Goal: Communication & Community: Share content

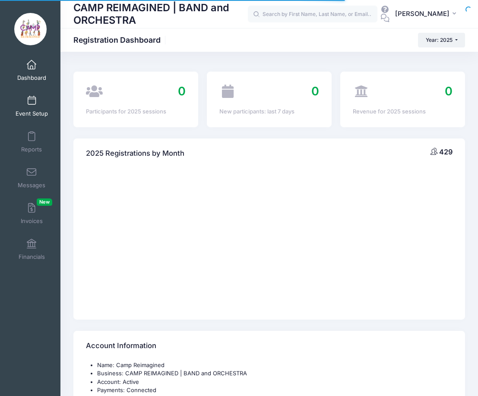
click at [32, 103] on span at bounding box center [32, 101] width 0 height 10
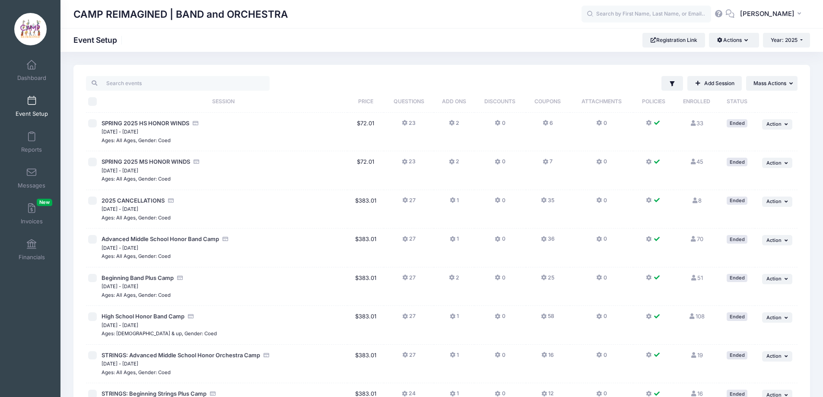
scroll to position [216, 0]
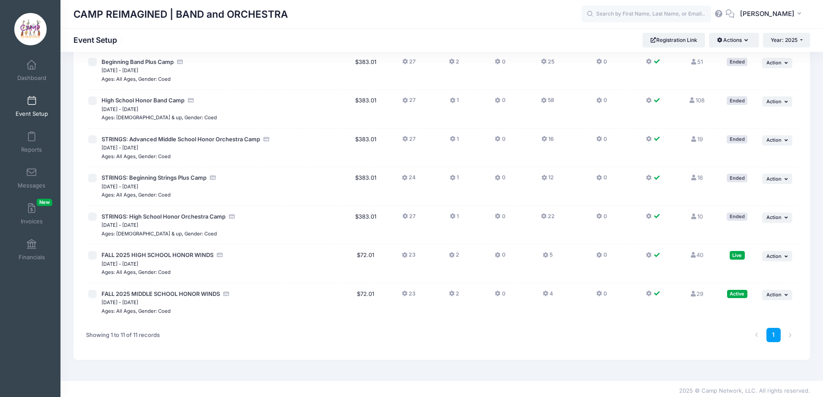
click at [484, 255] on icon at bounding box center [545, 255] width 7 height 0
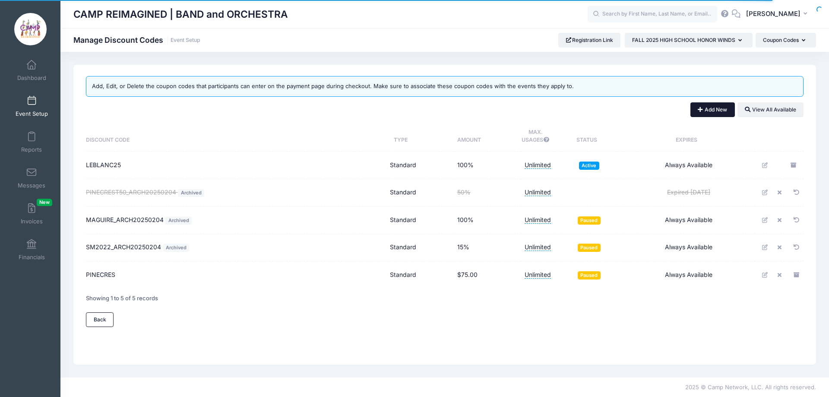
click at [701, 111] on button "Add New" at bounding box center [713, 109] width 44 height 15
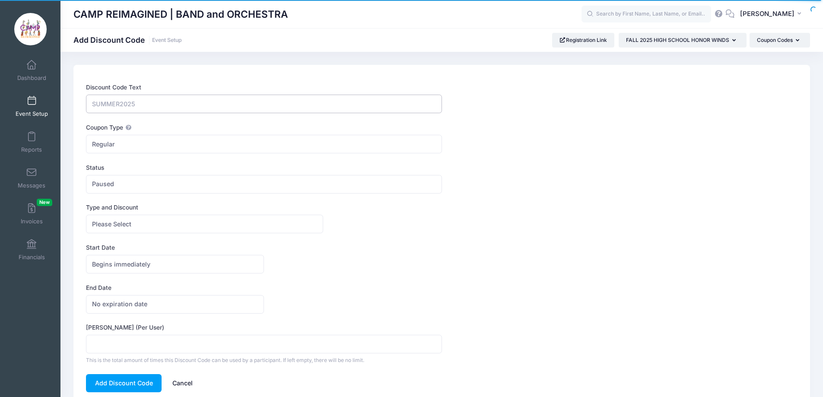
click at [271, 105] on input "Discount Code Text" at bounding box center [263, 104] width 355 height 19
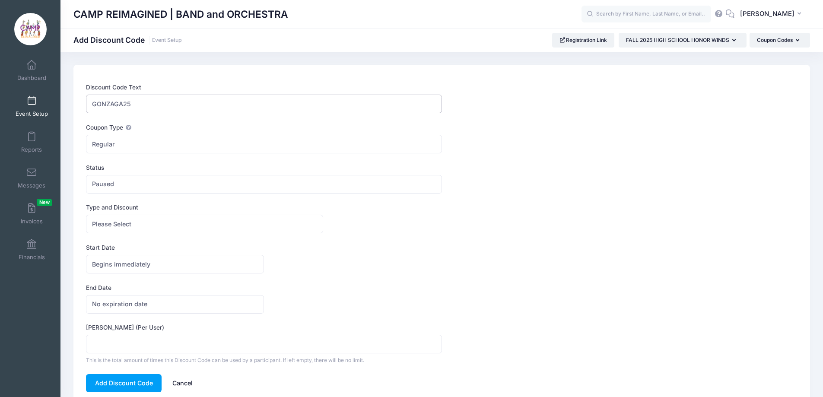
type input "GONZAGA25"
click at [244, 185] on span "Paused" at bounding box center [263, 184] width 355 height 19
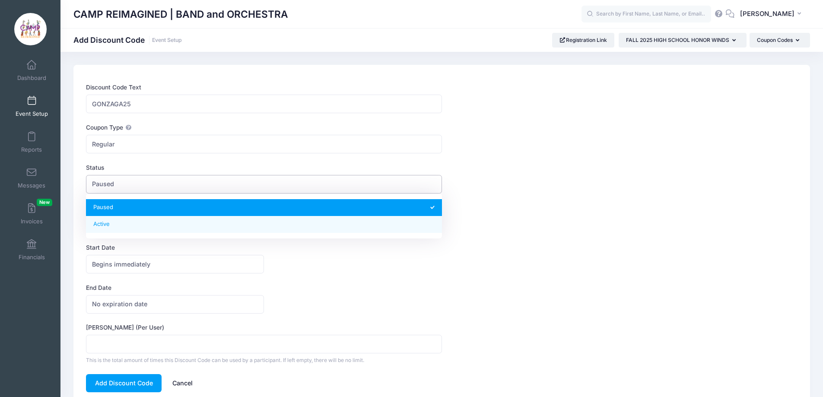
select select "1"
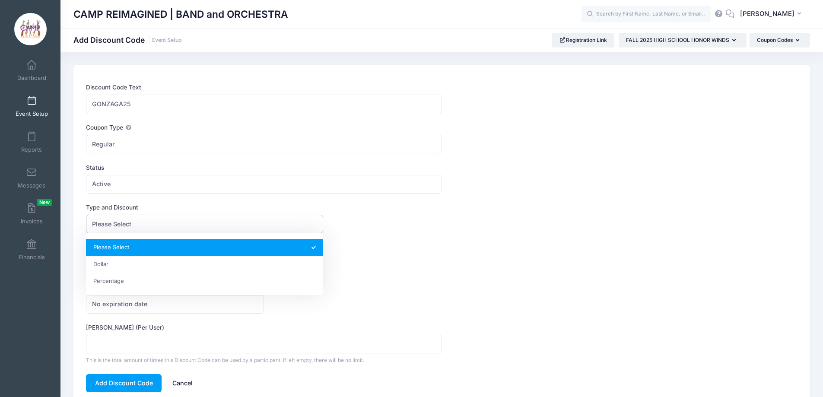
click at [247, 228] on span "Please Select" at bounding box center [204, 224] width 237 height 19
select select "2"
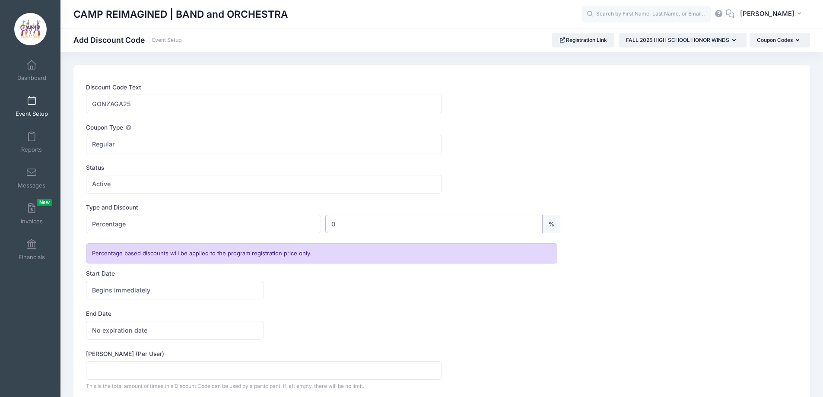
click at [389, 225] on input "0" at bounding box center [433, 224] width 217 height 19
type input "100"
click at [327, 316] on label "End Date" at bounding box center [263, 313] width 355 height 9
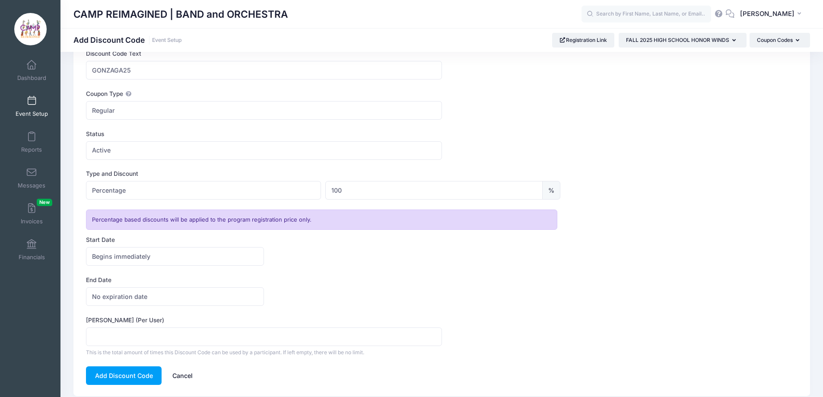
scroll to position [65, 0]
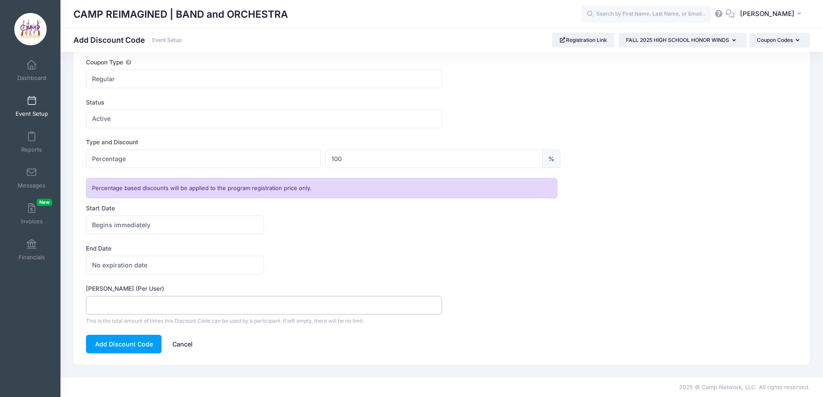
click at [281, 297] on input "Max Usage (Per User)" at bounding box center [263, 305] width 355 height 19
type input "1"
click at [137, 343] on button "Add Discount Code" at bounding box center [124, 344] width 76 height 19
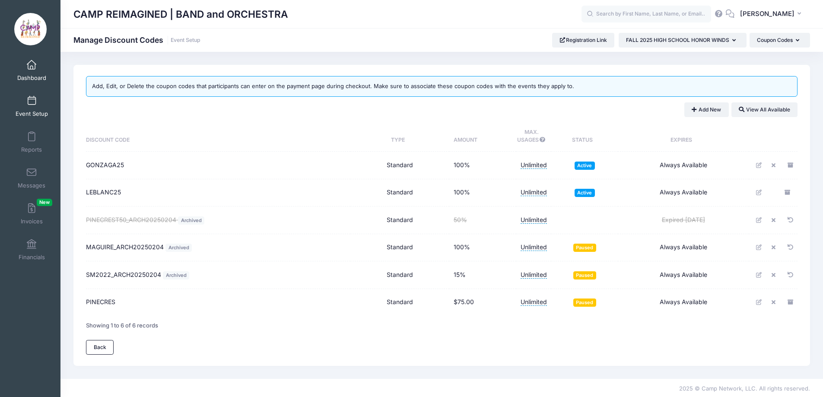
click at [32, 65] on span at bounding box center [32, 65] width 0 height 10
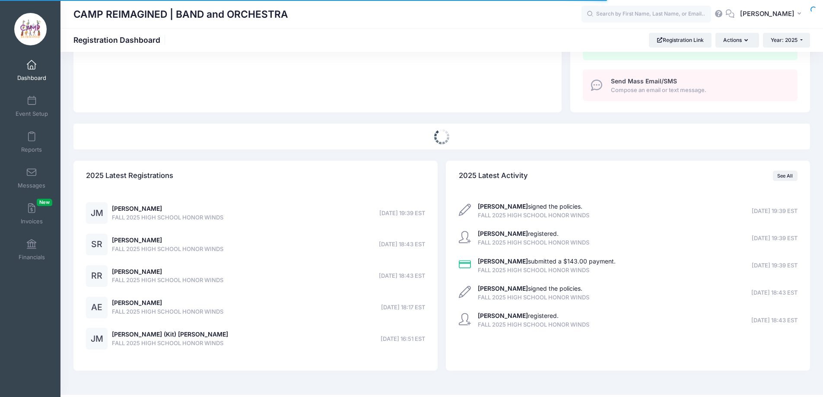
select select
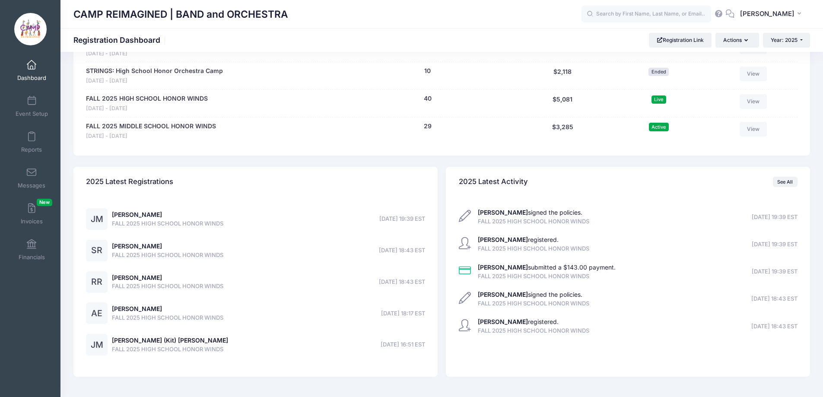
scroll to position [624, 0]
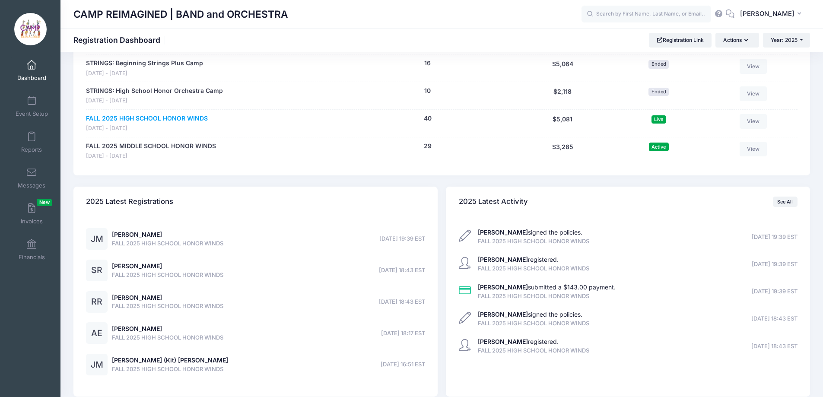
click at [161, 116] on link "FALL 2025 HIGH SCHOOL HONOR WINDS" at bounding box center [147, 118] width 122 height 9
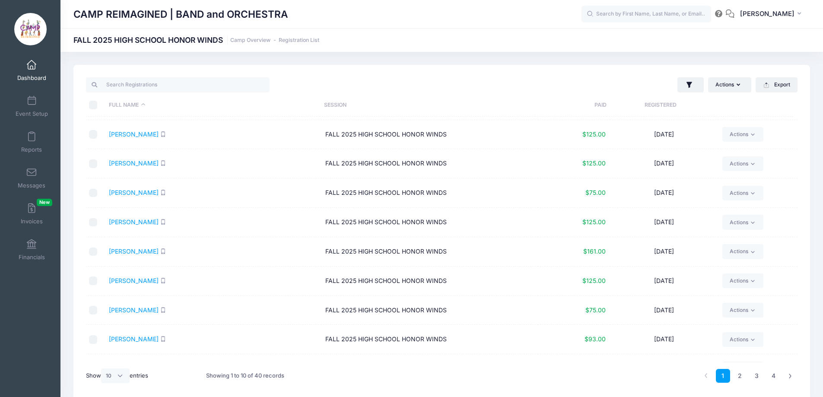
scroll to position [47, 0]
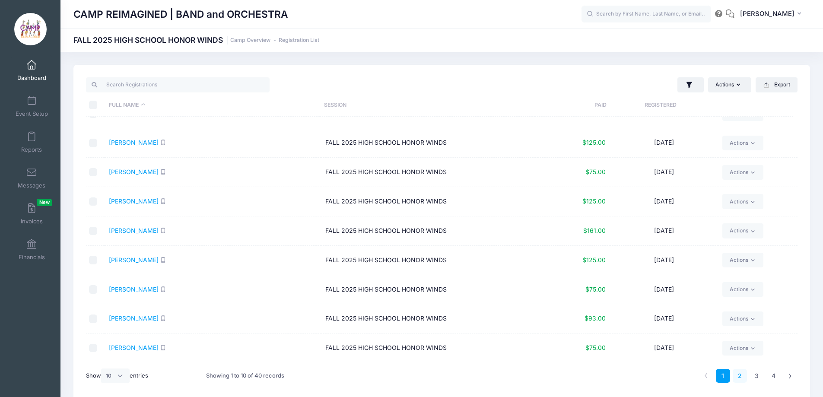
click at [738, 377] on link "2" at bounding box center [739, 376] width 14 height 14
click at [759, 378] on link "3" at bounding box center [756, 376] width 14 height 14
click at [777, 377] on link "4" at bounding box center [773, 376] width 14 height 14
click at [789, 376] on li at bounding box center [790, 376] width 14 height 14
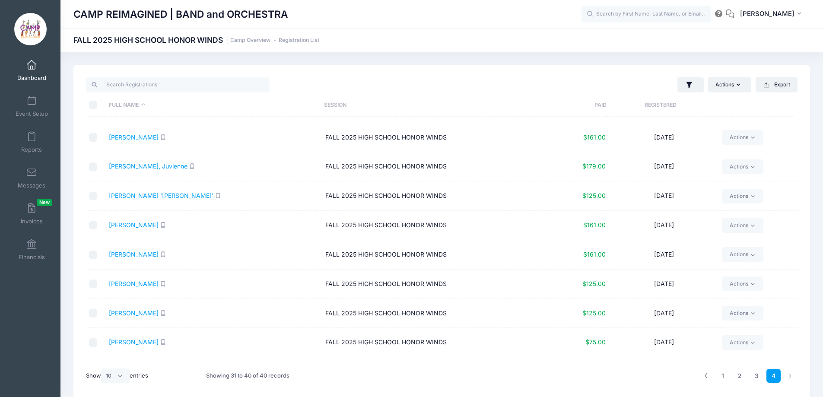
scroll to position [0, 0]
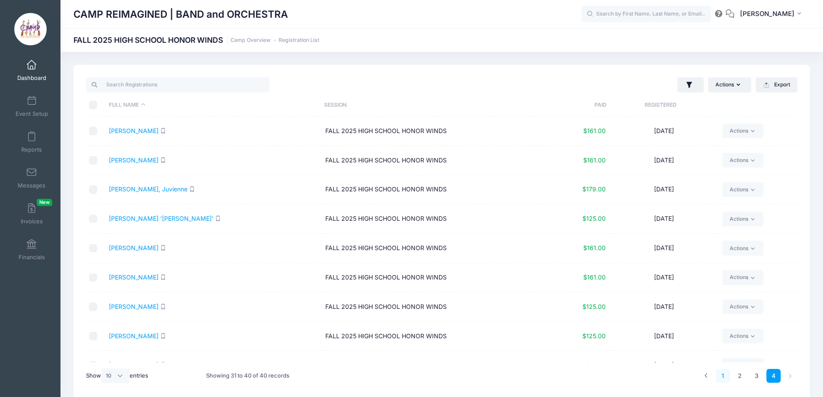
click at [723, 377] on link "1" at bounding box center [723, 376] width 14 height 14
click at [729, 77] on button "Actions" at bounding box center [729, 84] width 43 height 15
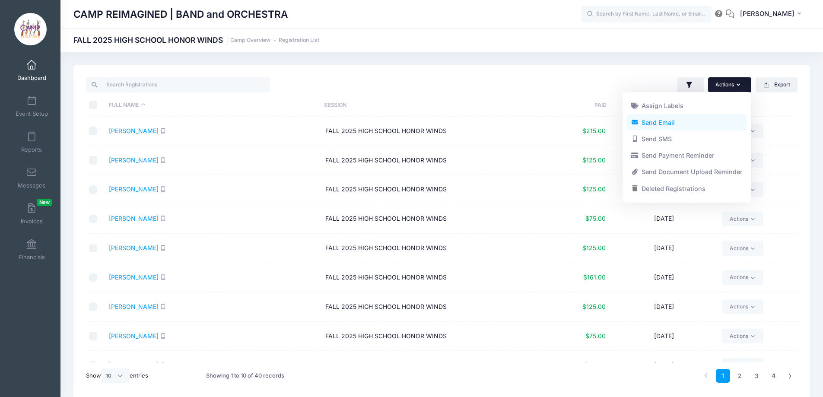
click at [695, 118] on link "Send Email" at bounding box center [686, 122] width 120 height 16
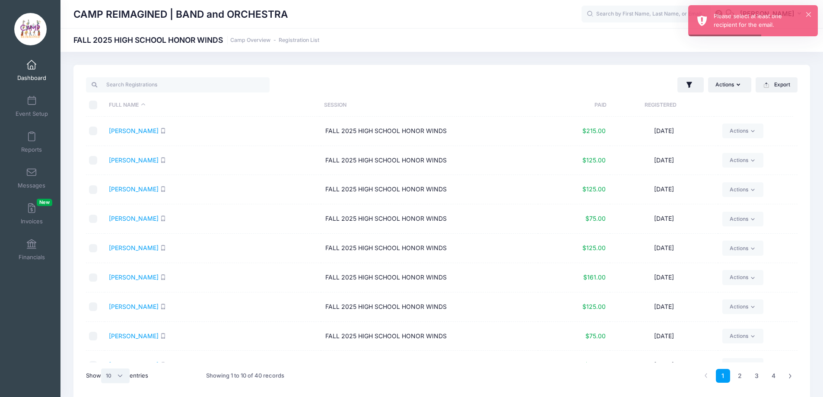
click at [114, 376] on select "All 10 25 50" at bounding box center [115, 375] width 29 height 15
select select "50"
click at [102, 368] on select "All 10 25 50" at bounding box center [115, 375] width 29 height 15
click at [96, 106] on input "\a \a \a \a" at bounding box center [93, 105] width 9 height 9
checkbox input "true"
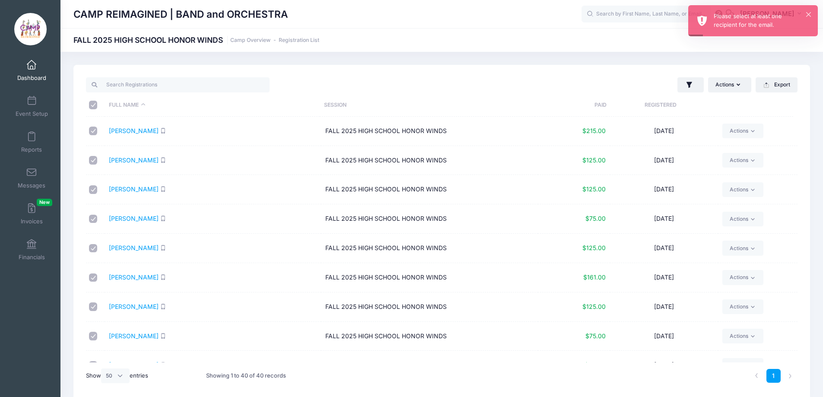
checkbox input "true"
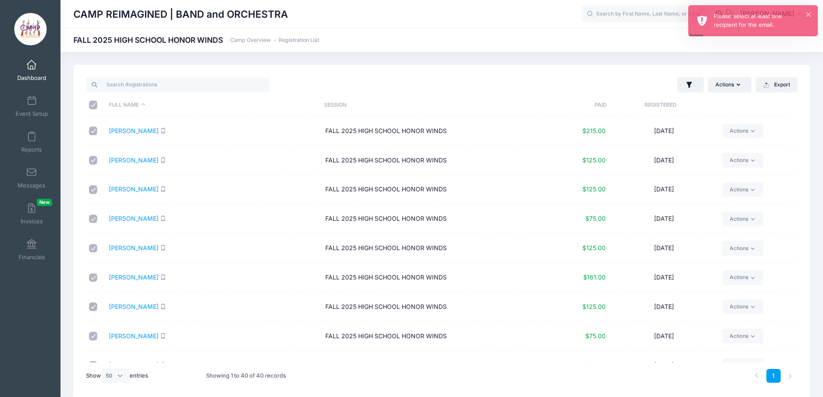
checkbox input "true"
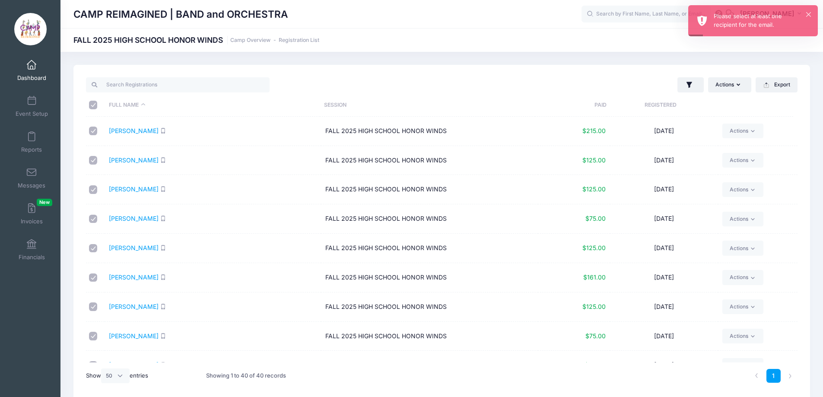
checkbox input "true"
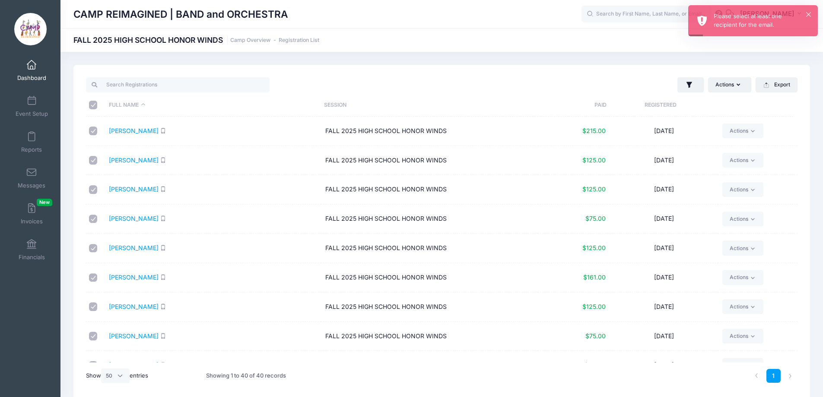
checkbox input "true"
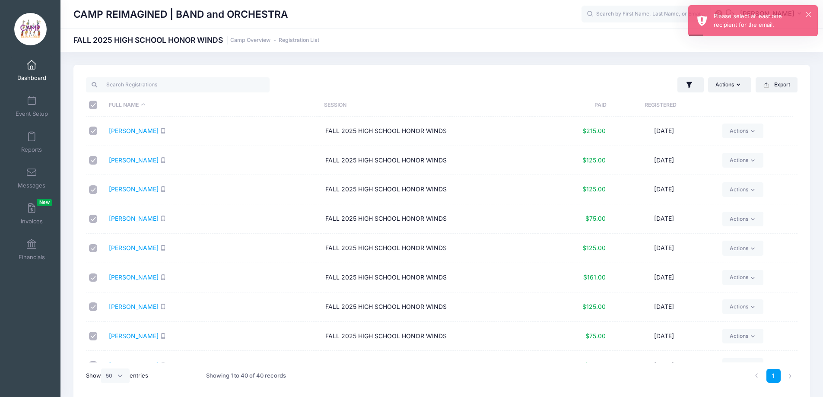
checkbox input "true"
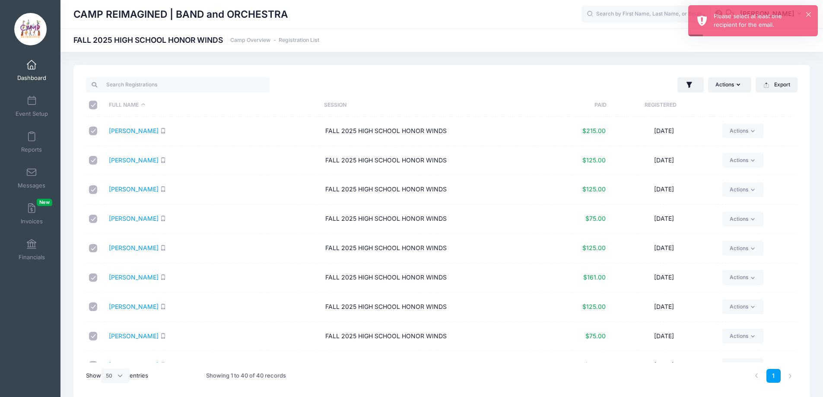
checkbox input "true"
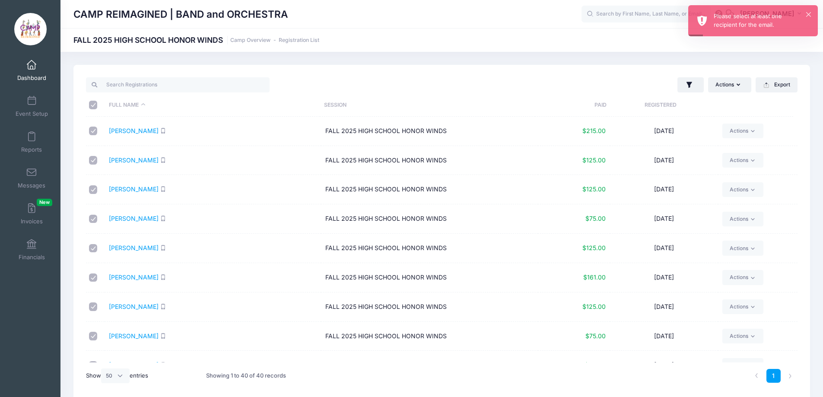
checkbox input "true"
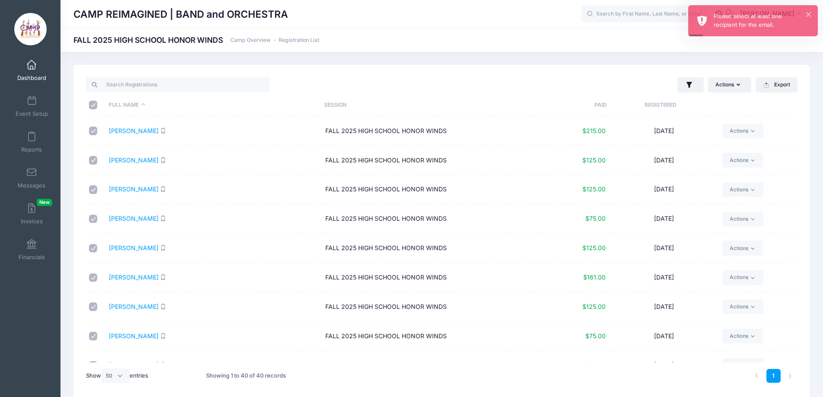
checkbox input "true"
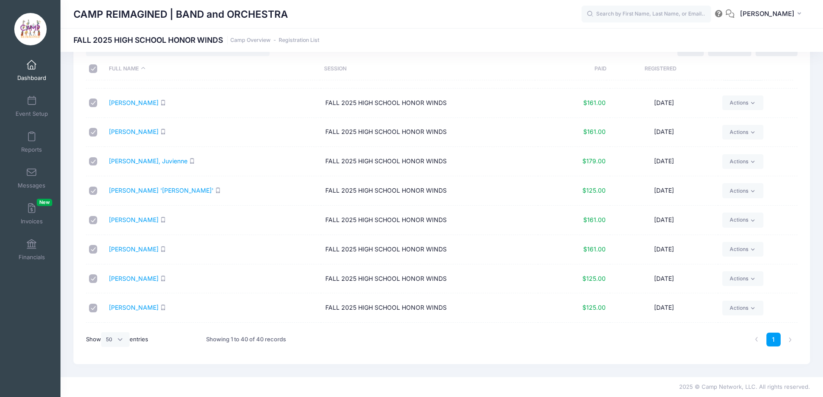
scroll to position [796, 0]
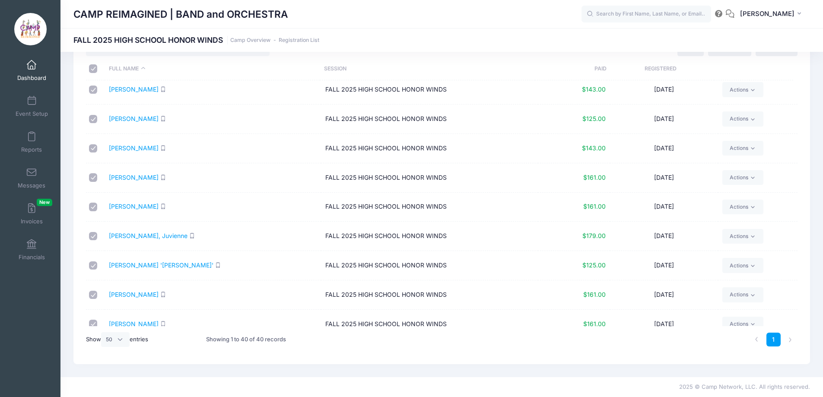
click at [38, 69] on link "Dashboard" at bounding box center [31, 70] width 41 height 30
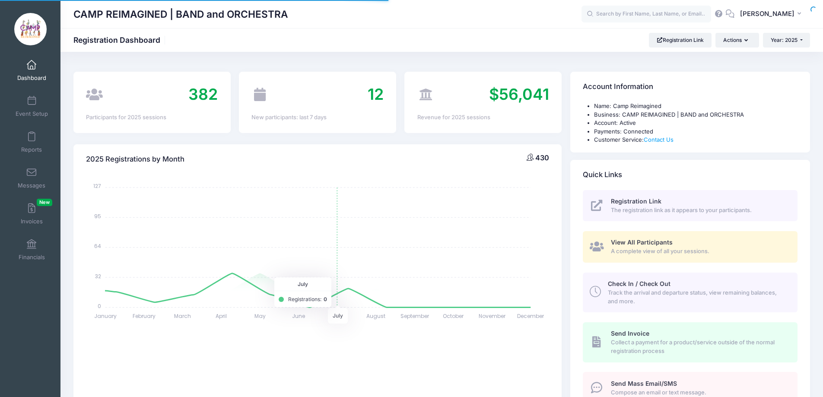
select select
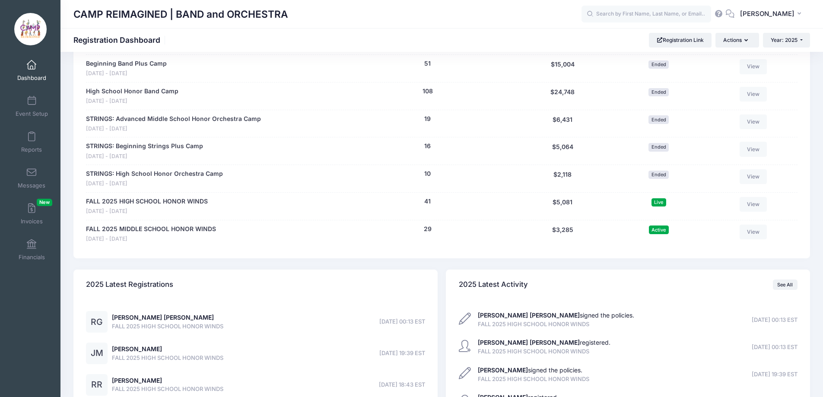
scroll to position [475, 0]
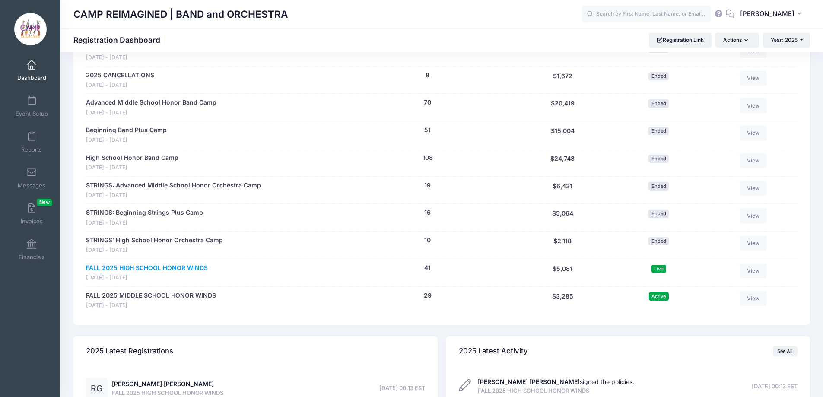
click at [170, 267] on link "FALL 2025 HIGH SCHOOL HONOR WINDS" at bounding box center [147, 267] width 122 height 9
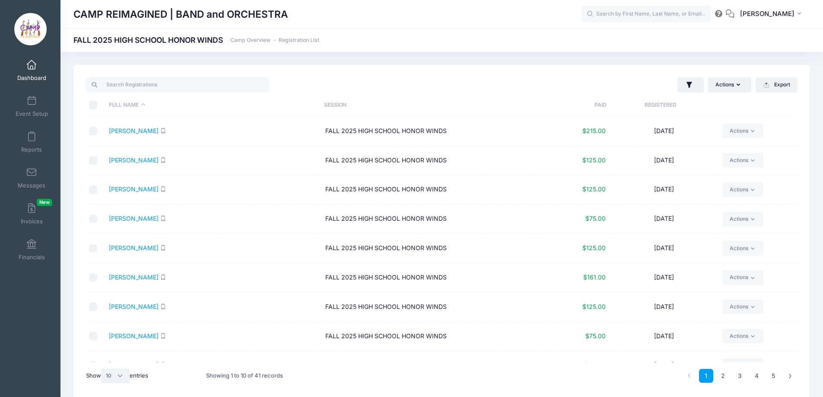
click at [114, 375] on select "All 10 25 50" at bounding box center [115, 375] width 29 height 15
select select "50"
click at [102, 368] on select "All 10 25 50" at bounding box center [115, 375] width 29 height 15
click at [95, 105] on input "\a \a \a \a" at bounding box center [93, 105] width 9 height 9
checkbox input "true"
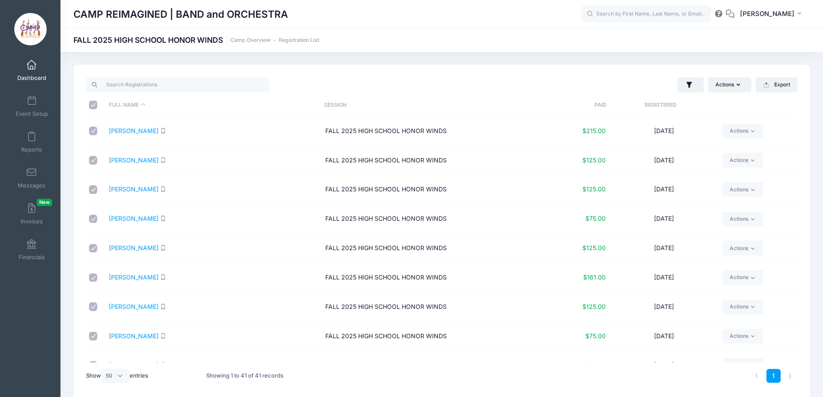
checkbox input "true"
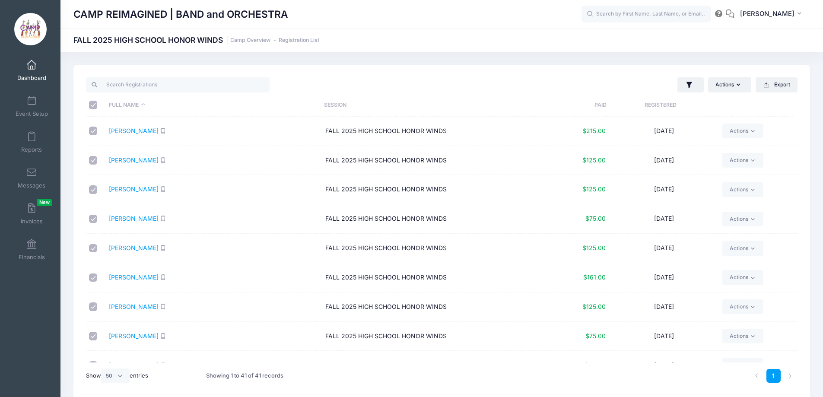
checkbox input "true"
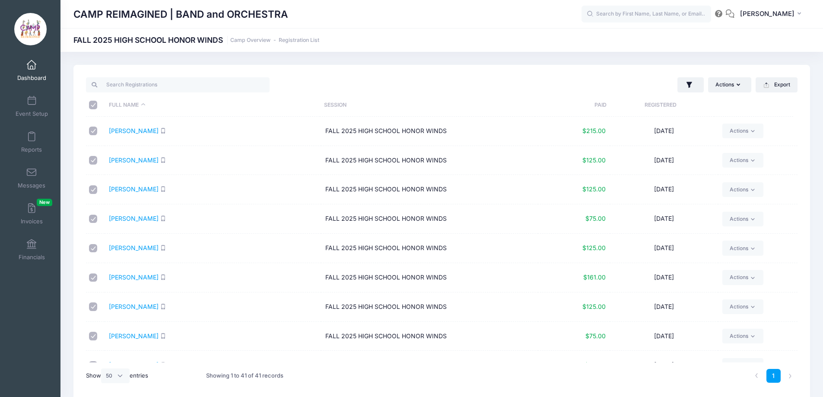
checkbox input "true"
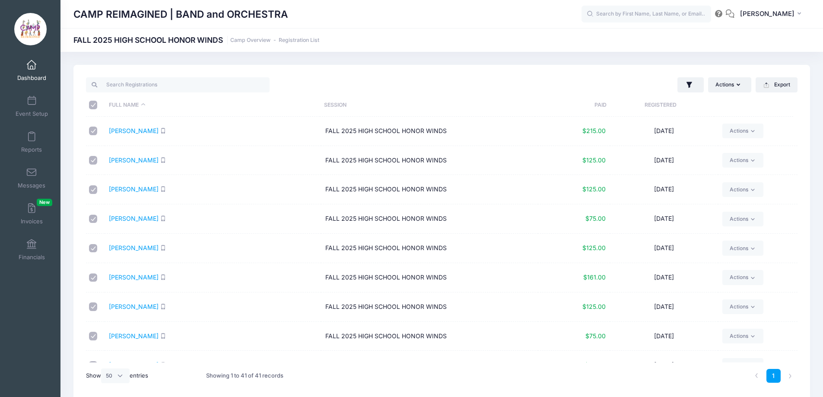
checkbox input "true"
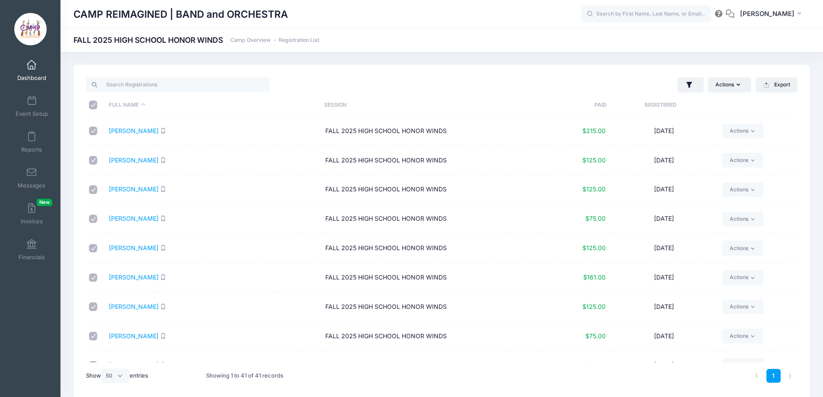
checkbox input "true"
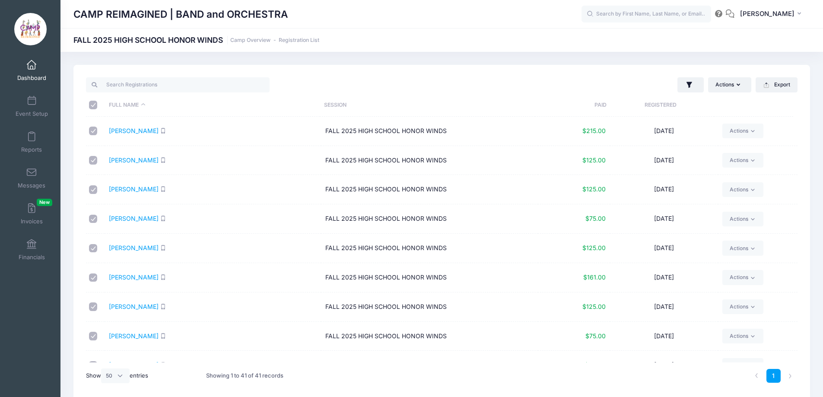
checkbox input "true"
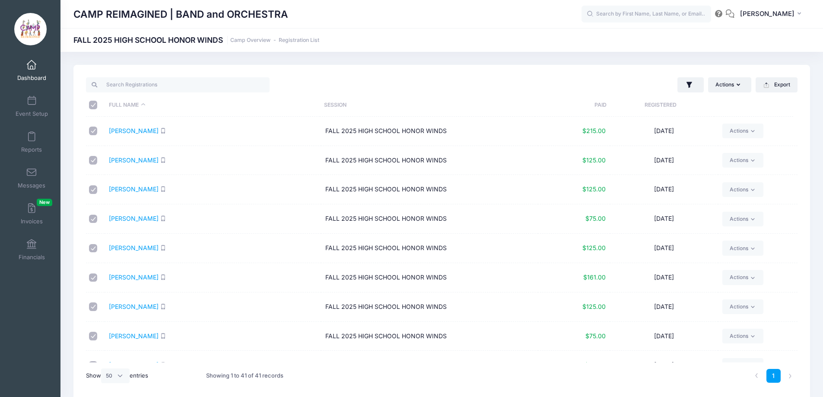
checkbox input "true"
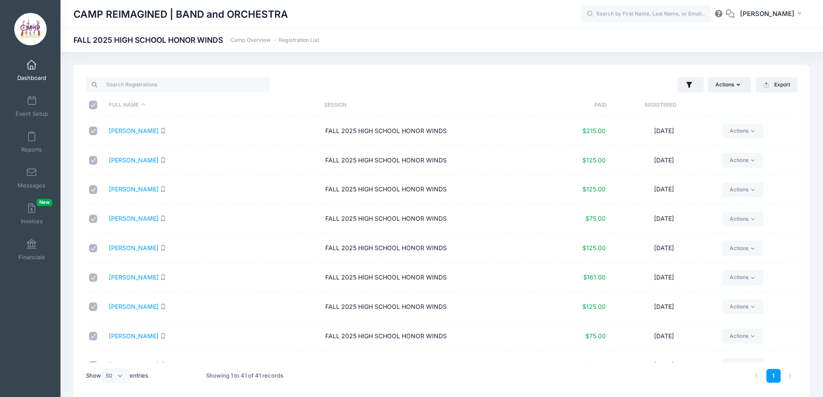
checkbox input "true"
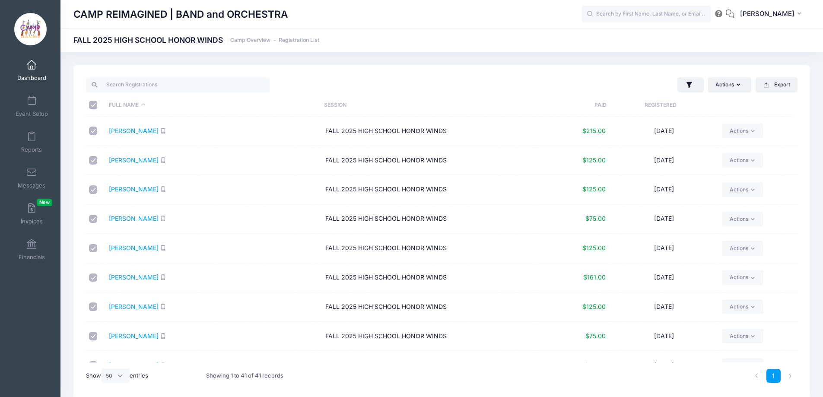
checkbox input "true"
click at [733, 86] on button "Actions" at bounding box center [729, 84] width 43 height 15
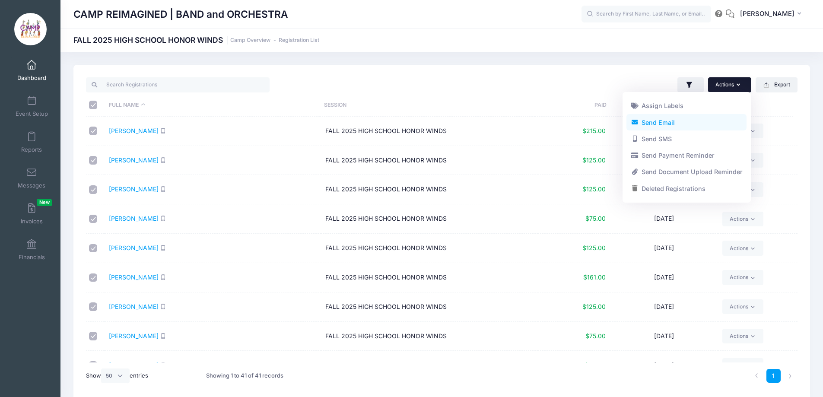
click at [690, 122] on link "Send Email" at bounding box center [686, 122] width 120 height 16
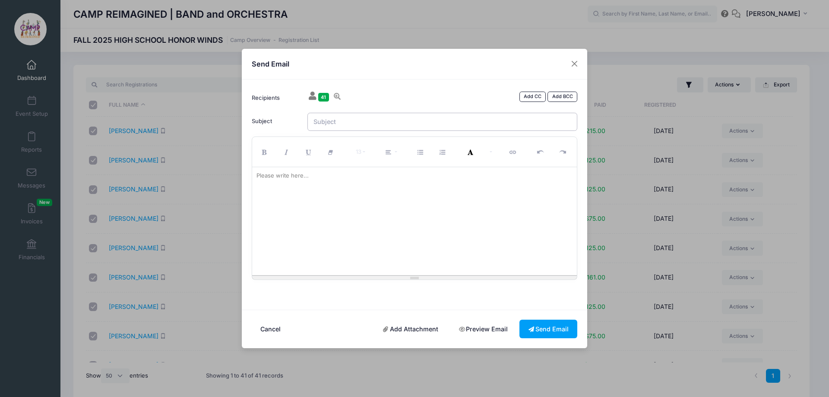
click at [423, 124] on input "Subject" at bounding box center [442, 122] width 270 height 19
type input "HW Music Update"
click at [318, 176] on p "Dear Musicians," at bounding box center [415, 175] width 317 height 9
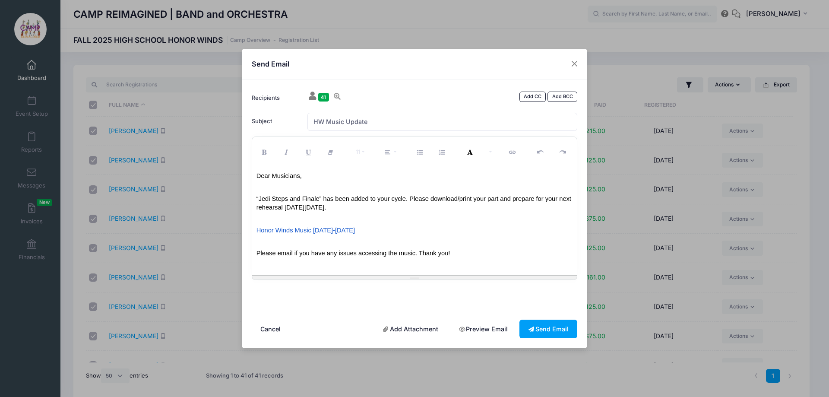
click at [511, 199] on span "“Jedi Steps and Finale” has been added to your cycle. Please download/print you…" at bounding box center [415, 203] width 317 height 16
click at [532, 199] on span "“Jedi Steps and Finale” has been added to your cycle. Please download/print you…" at bounding box center [415, 203] width 317 height 16
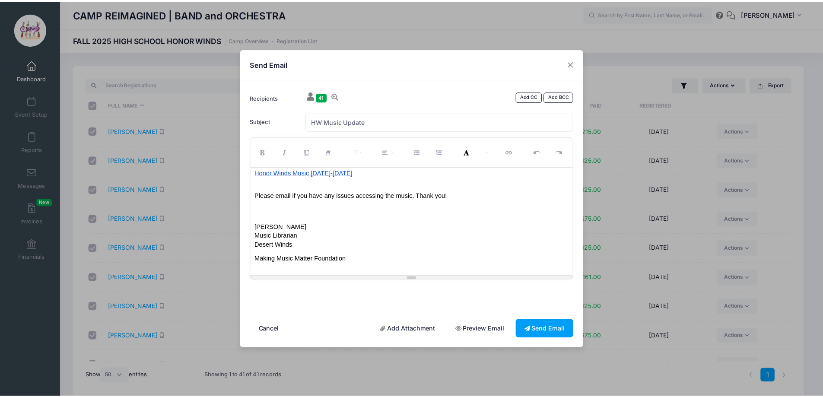
scroll to position [59, 0]
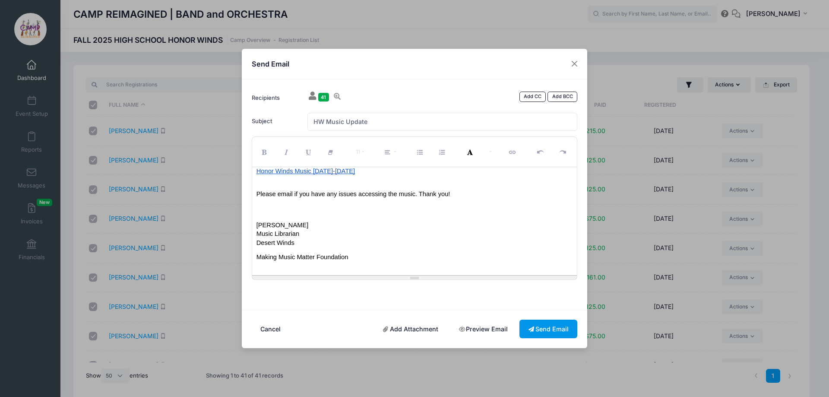
click at [560, 326] on button "Send Email" at bounding box center [549, 329] width 58 height 19
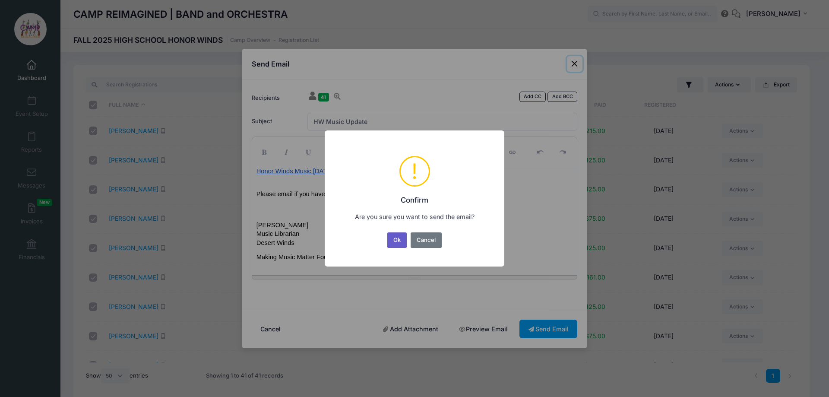
click at [402, 241] on button "Ok" at bounding box center [397, 240] width 20 height 16
